Goal: Transaction & Acquisition: Purchase product/service

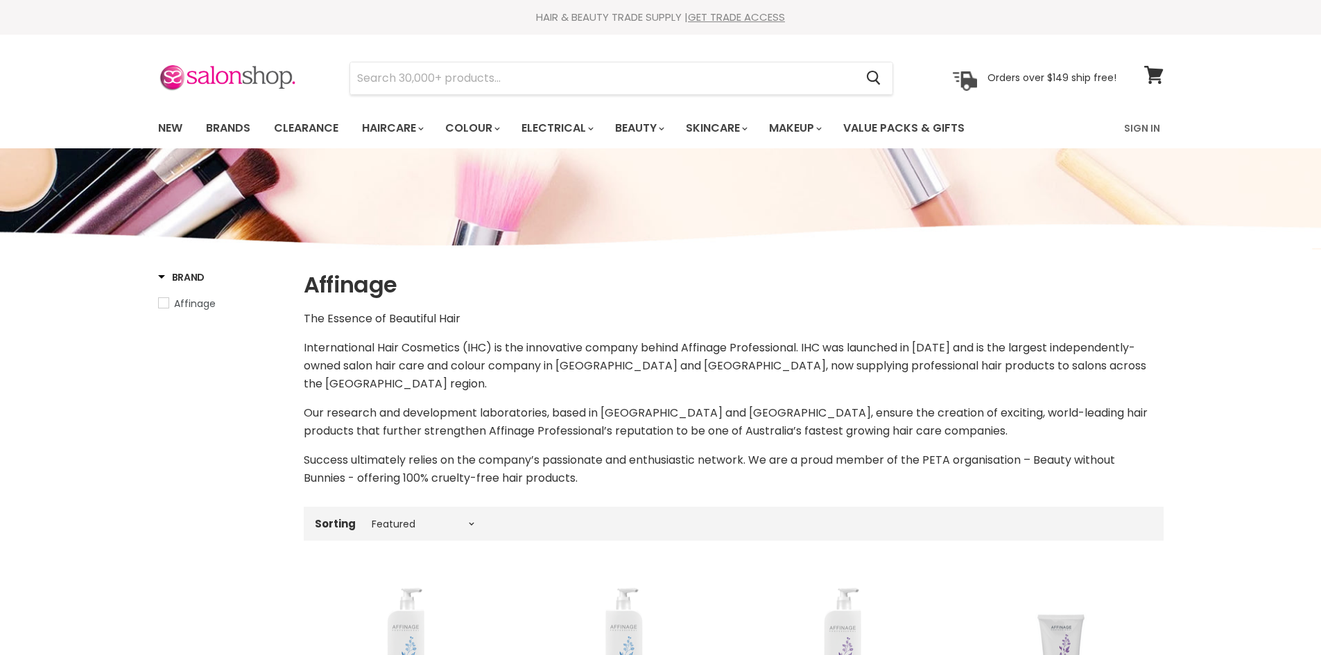
select select "manual"
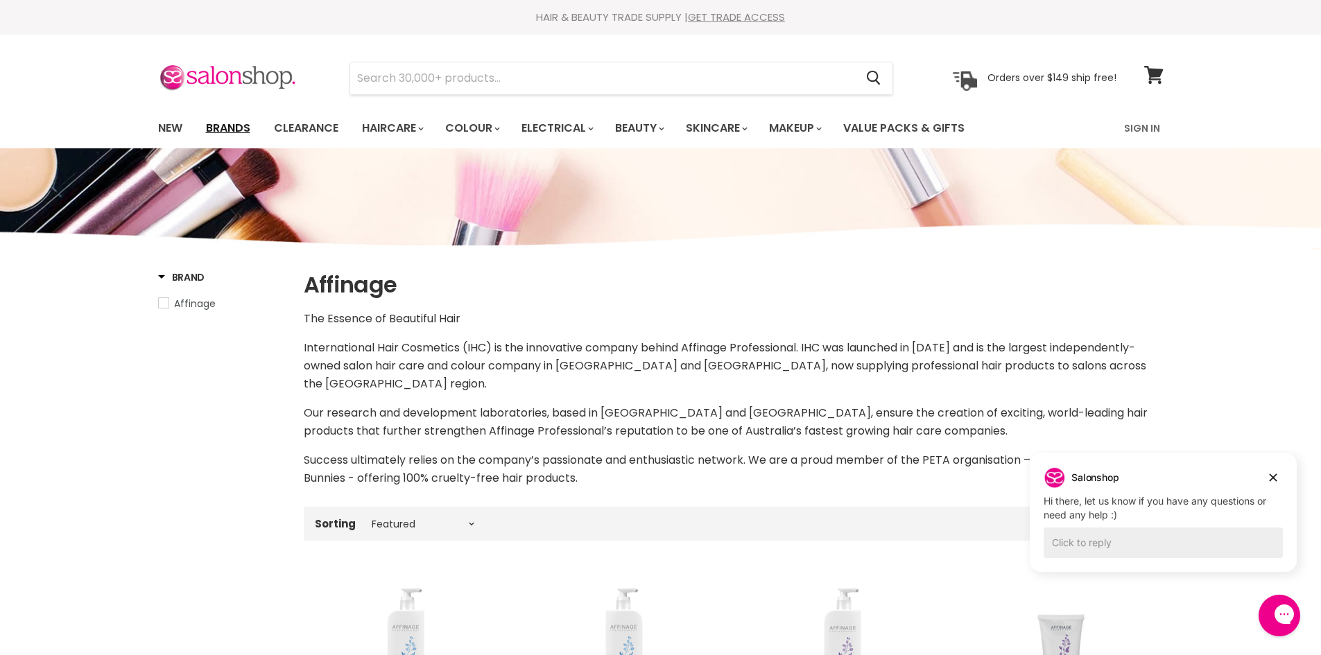
click at [227, 124] on link "Brands" at bounding box center [228, 128] width 65 height 29
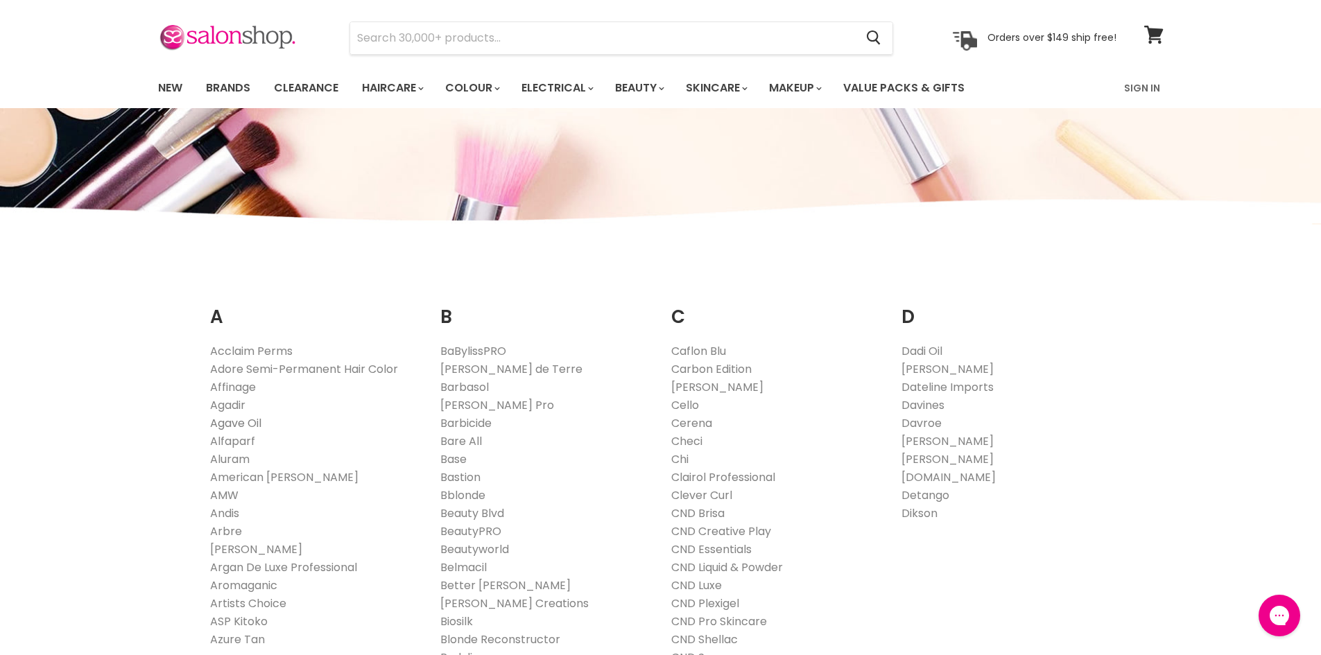
scroll to position [52, 0]
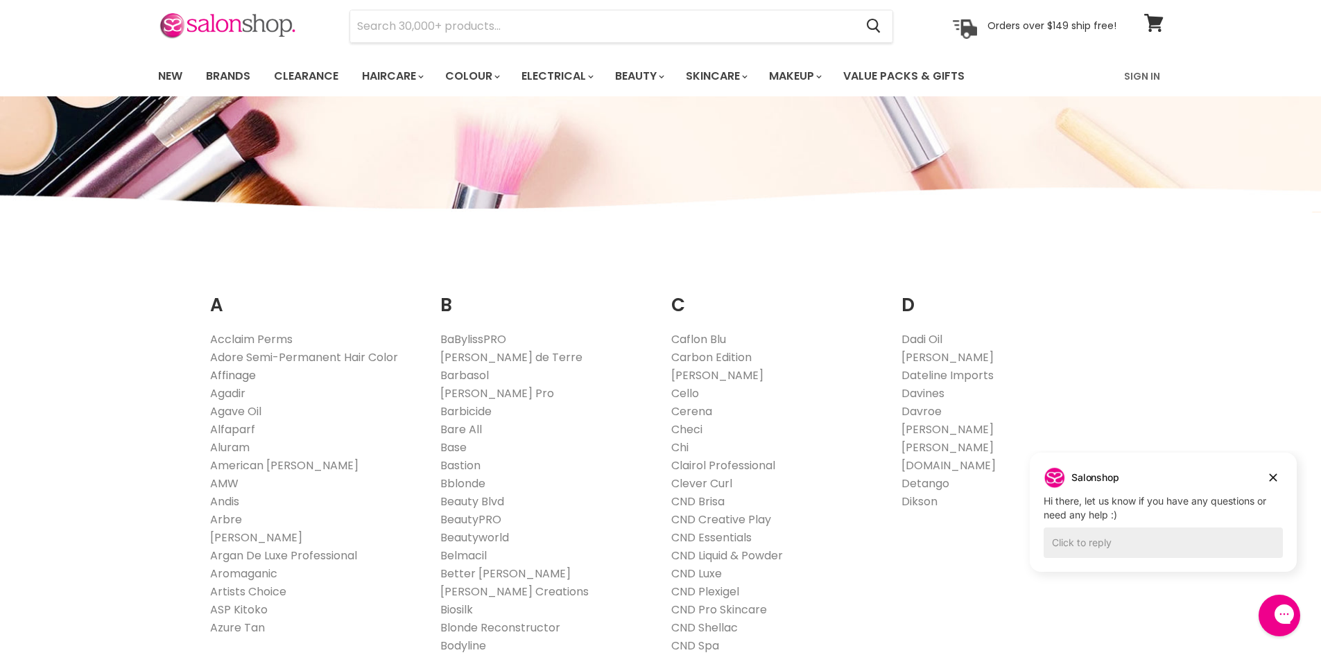
click at [227, 371] on link "Affinage" at bounding box center [233, 376] width 46 height 16
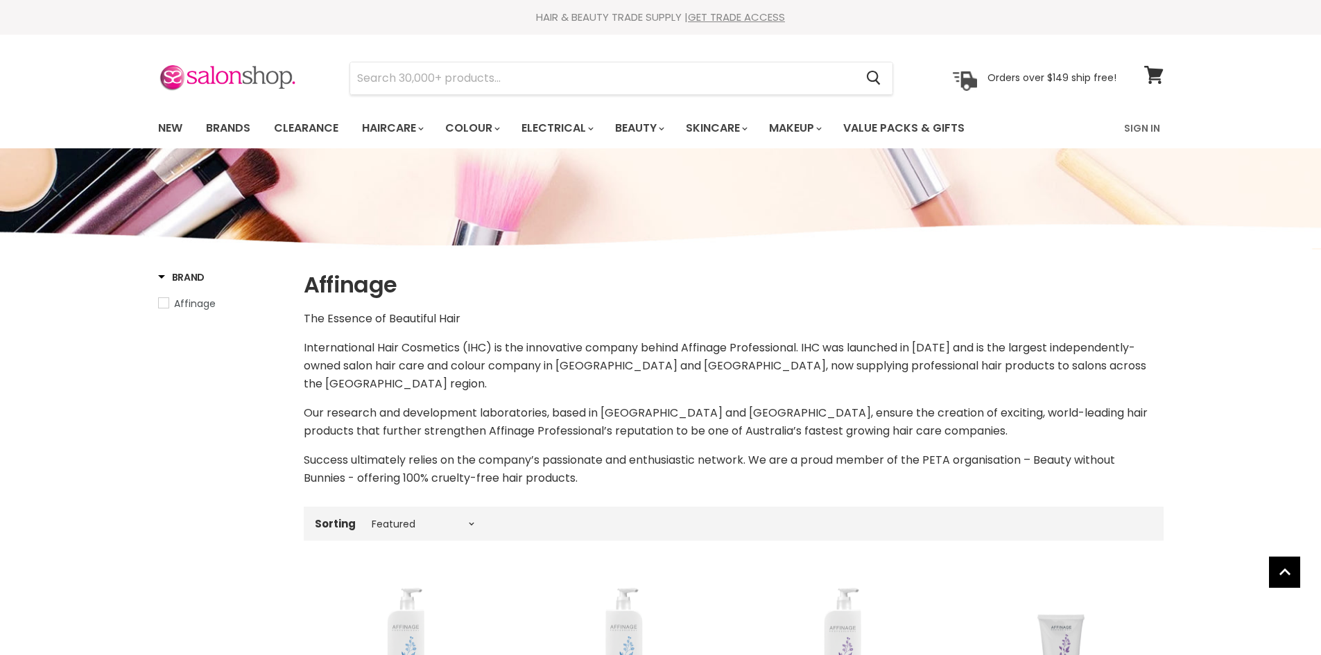
select select "manual"
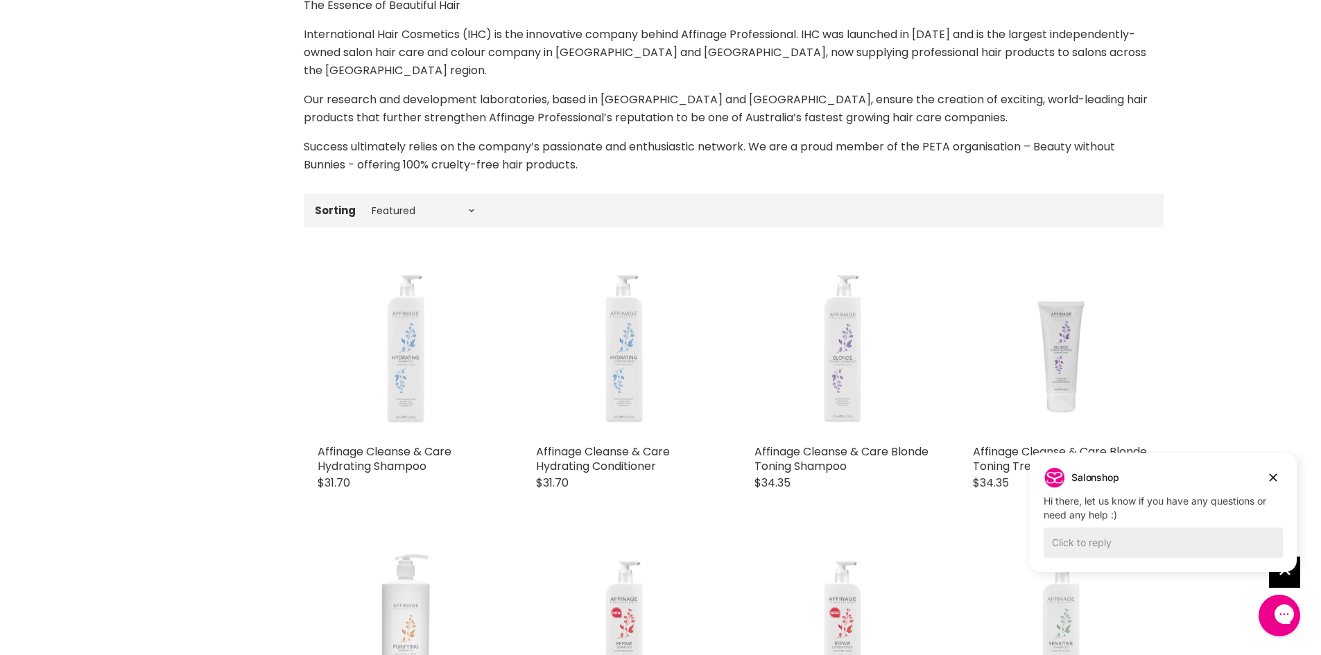
scroll to position [312, 0]
click at [470, 209] on select "Best selling Featured Price, low to high Price, high to low Alphabetically, A-Z…" at bounding box center [423, 212] width 117 height 11
click at [518, 226] on nav "Sorting Best selling Featured Price, low to high Price, high to low Alphabetica…" at bounding box center [734, 212] width 860 height 34
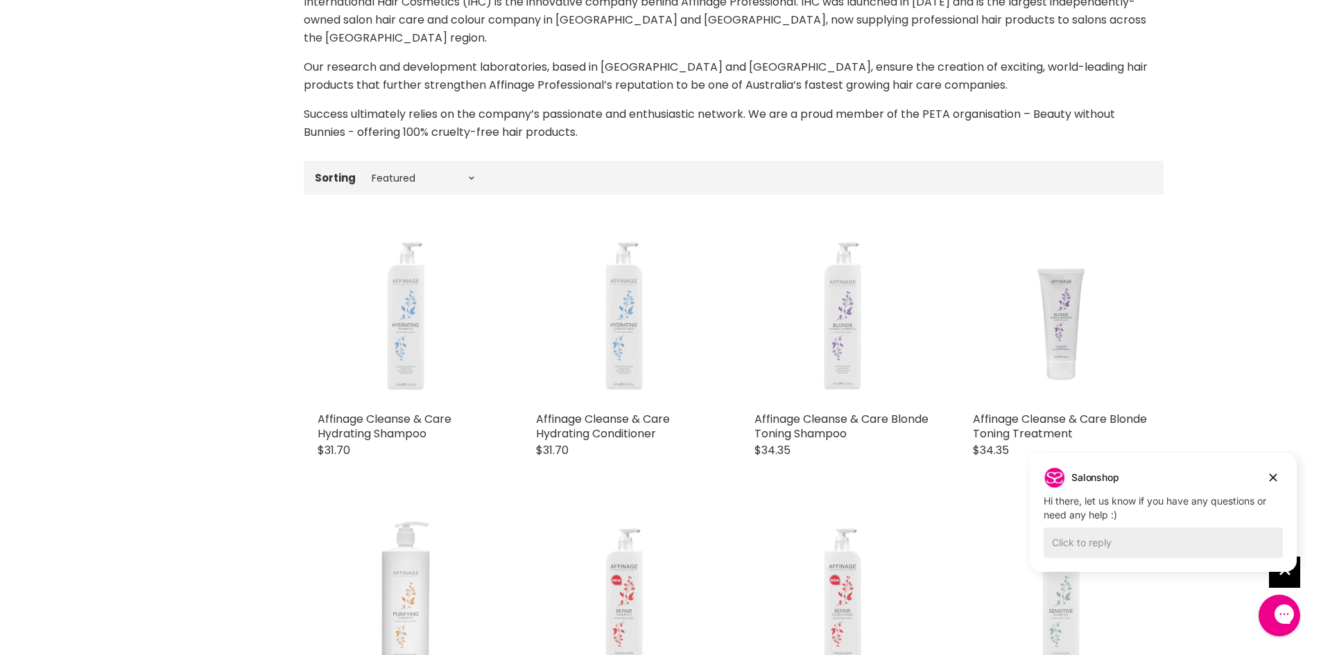
scroll to position [416, 0]
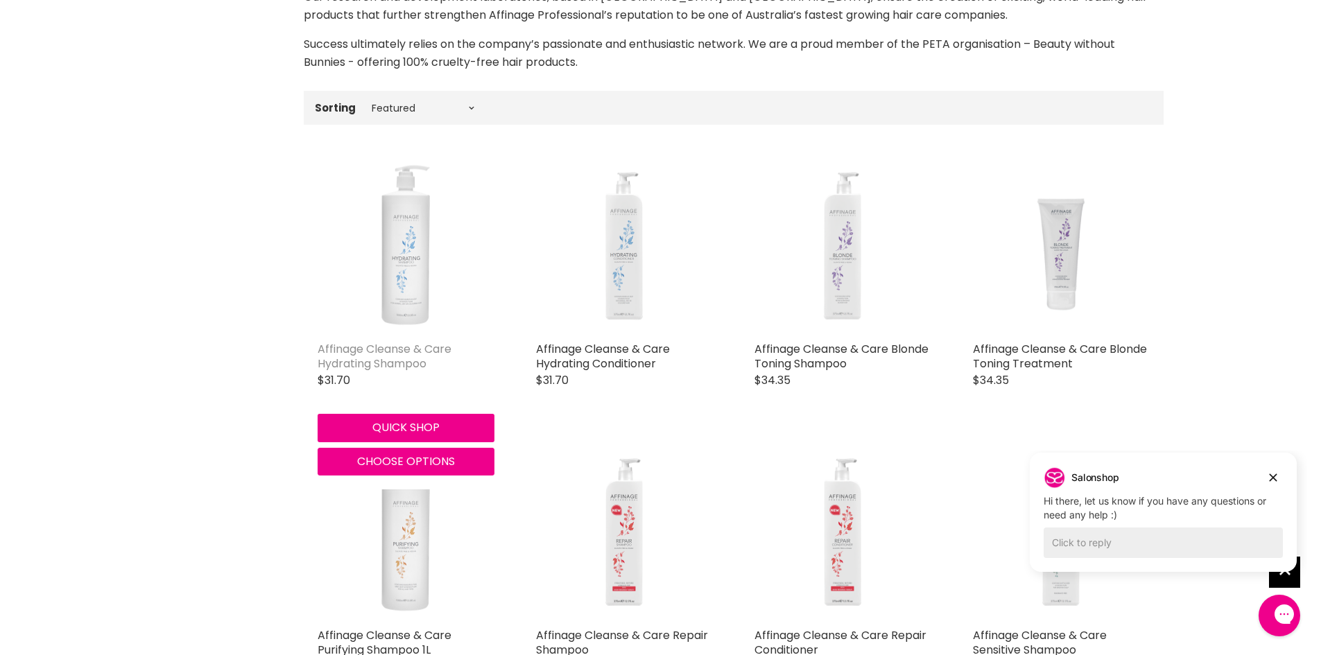
click at [386, 350] on link "Affinage Cleanse & Care Hydrating Shampoo" at bounding box center [385, 356] width 134 height 31
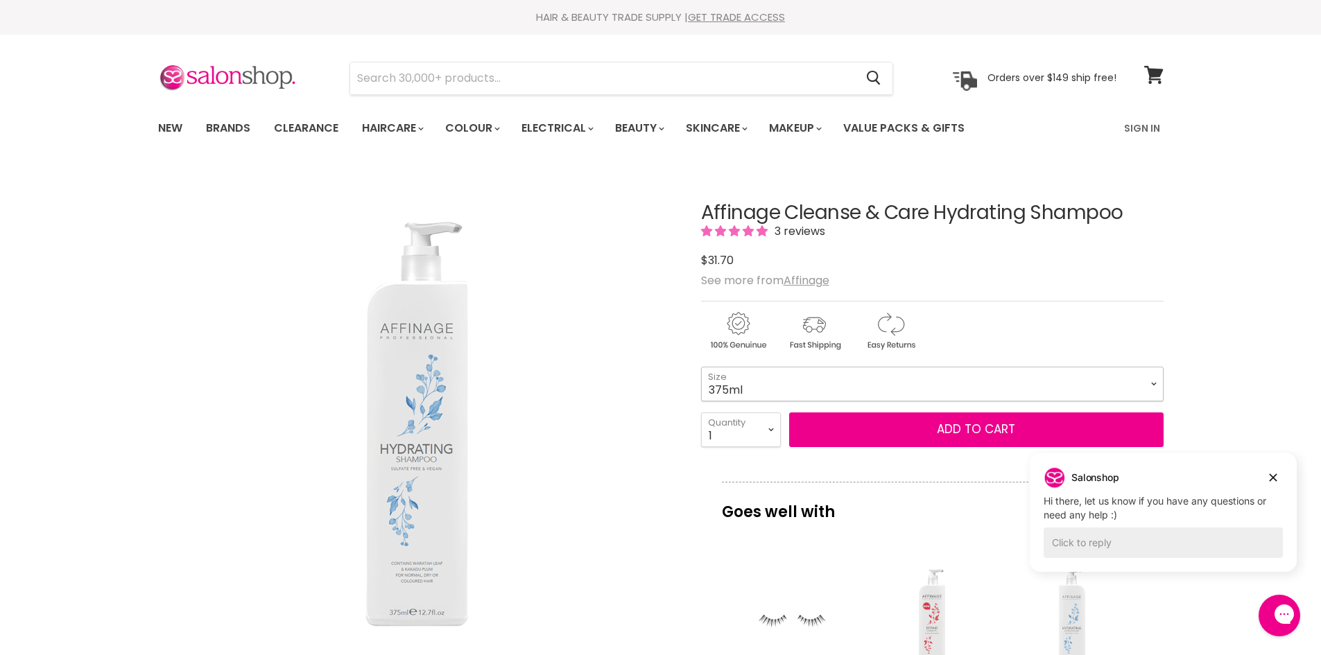
click at [1153, 385] on select "375ml 1L" at bounding box center [932, 384] width 463 height 35
click at [701, 367] on select "375ml 1L" at bounding box center [932, 384] width 463 height 35
select select "1L"
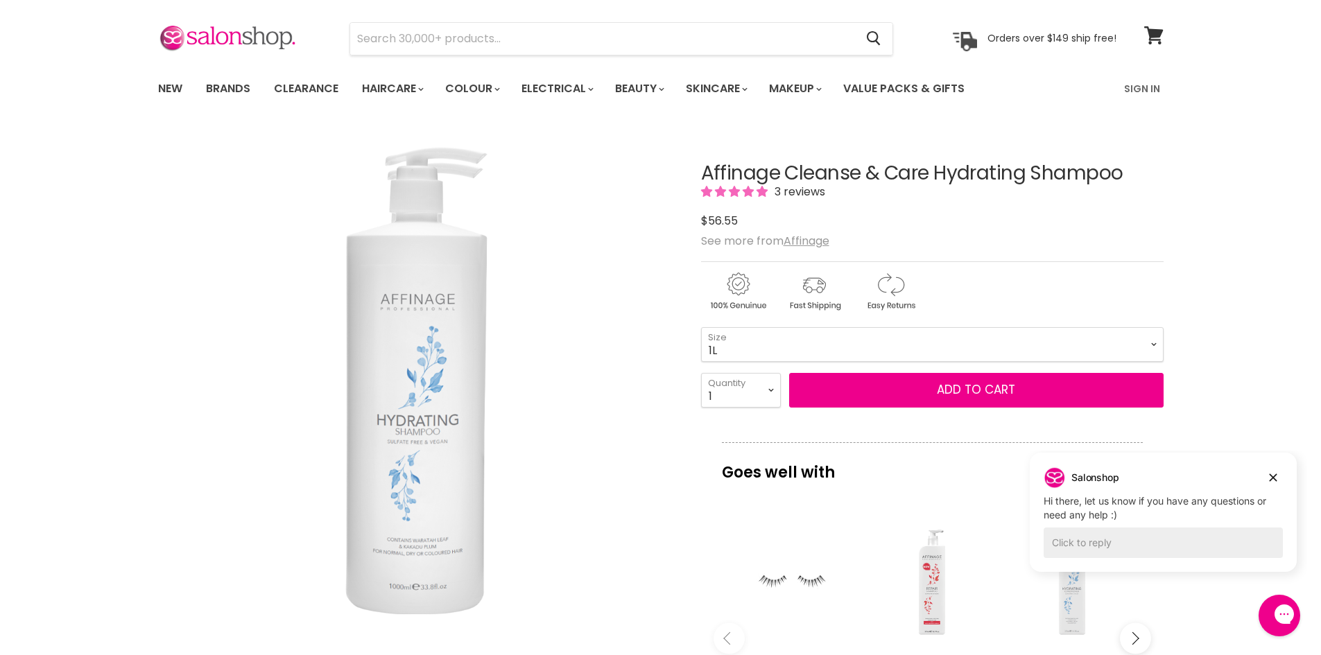
scroll to position [52, 0]
